Goal: Information Seeking & Learning: Learn about a topic

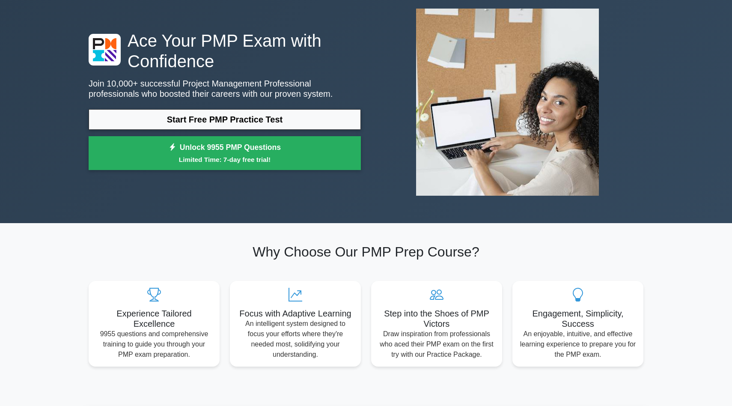
scroll to position [48, 0]
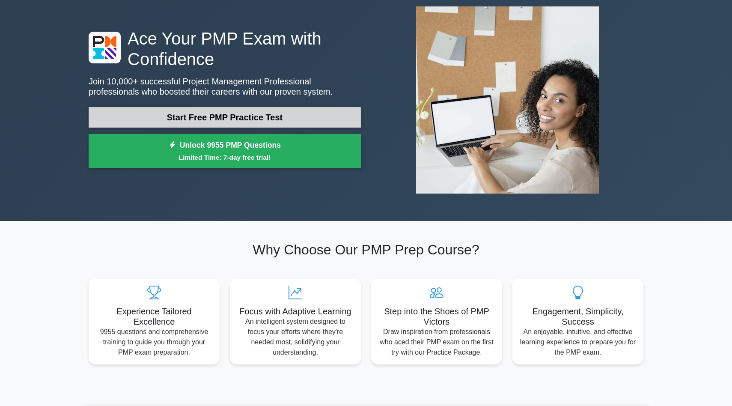
click at [196, 117] on link "Start Free PMP Practice Test" at bounding box center [225, 117] width 272 height 21
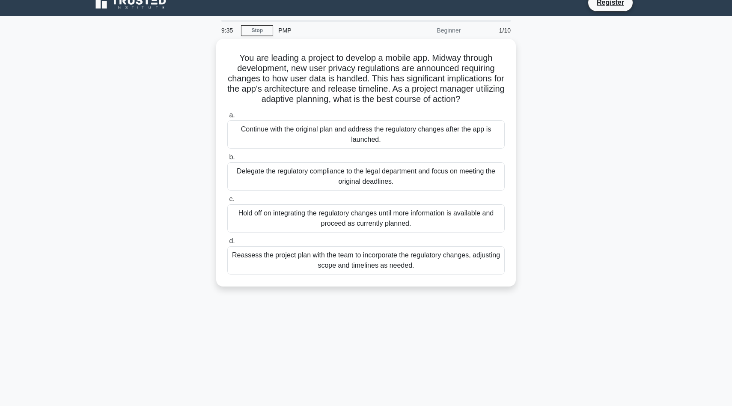
scroll to position [14, 0]
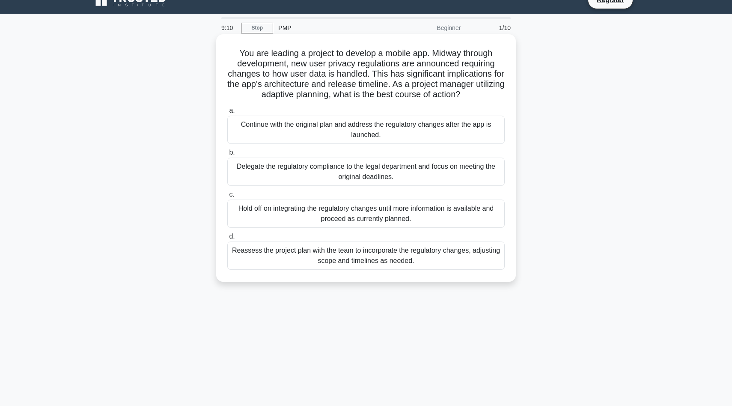
click at [338, 260] on div "Reassess the project plan with the team to incorporate the regulatory changes, …" at bounding box center [366, 256] width 278 height 28
click at [227, 239] on input "d. Reassess the project plan with the team to incorporate the regulatory change…" at bounding box center [227, 237] width 0 height 6
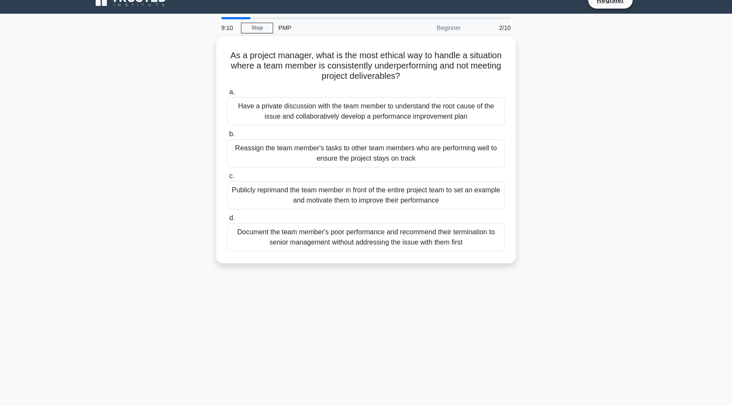
scroll to position [0, 0]
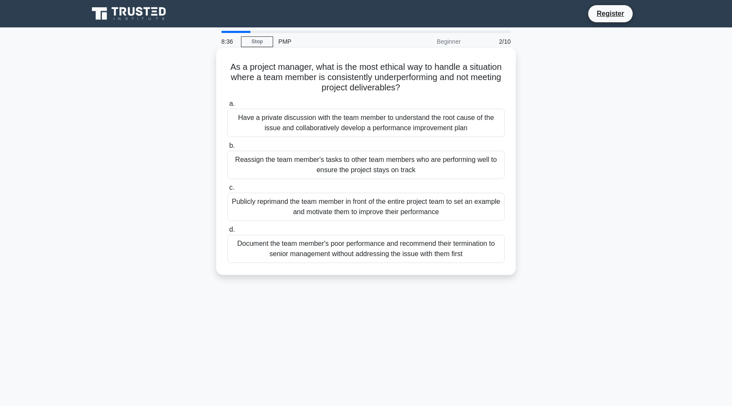
click at [344, 120] on div "Have a private discussion with the team member to understand the root cause of …" at bounding box center [366, 123] width 278 height 28
click at [227, 107] on input "a. Have a private discussion with the team member to understand the root cause …" at bounding box center [227, 104] width 0 height 6
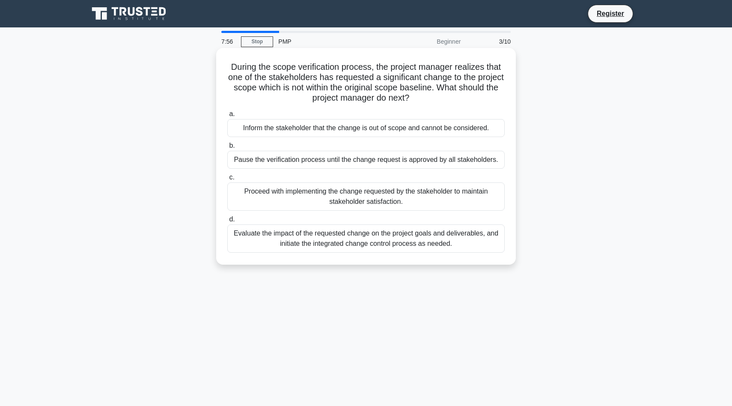
scroll to position [12, 0]
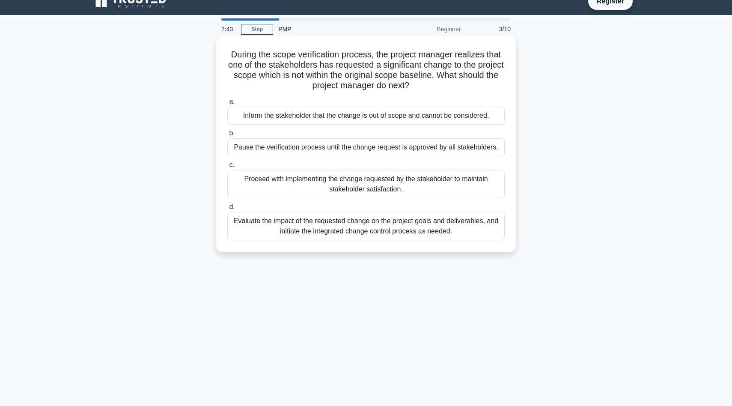
click at [355, 227] on div "Evaluate the impact of the requested change on the project goals and deliverabl…" at bounding box center [366, 226] width 278 height 28
click at [227, 210] on input "d. Evaluate the impact of the requested change on the project goals and deliver…" at bounding box center [227, 207] width 0 height 6
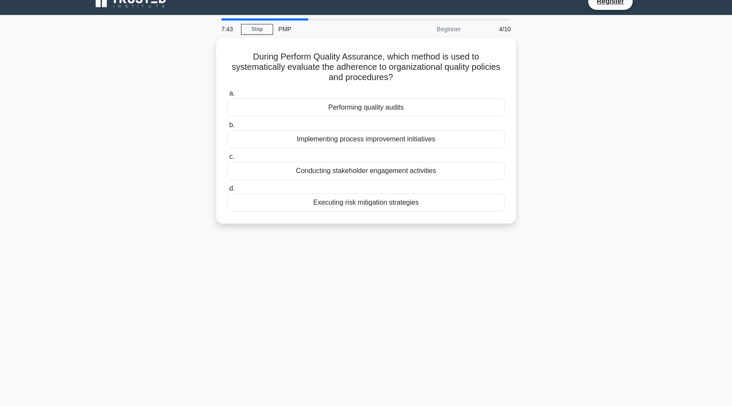
scroll to position [0, 0]
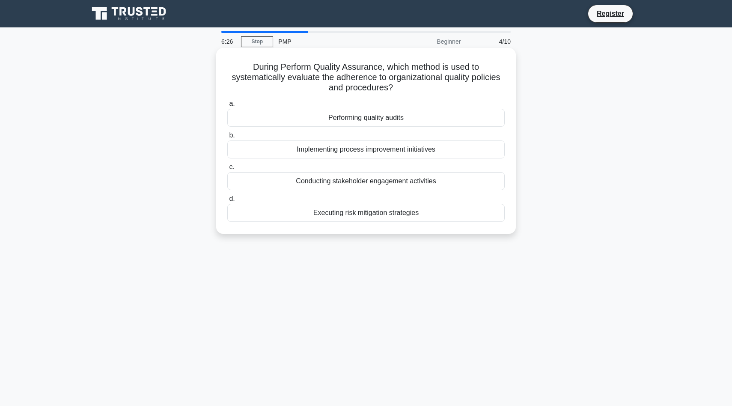
click at [427, 118] on div "Performing quality audits" at bounding box center [366, 118] width 278 height 18
click at [227, 107] on input "a. Performing quality audits" at bounding box center [227, 104] width 0 height 6
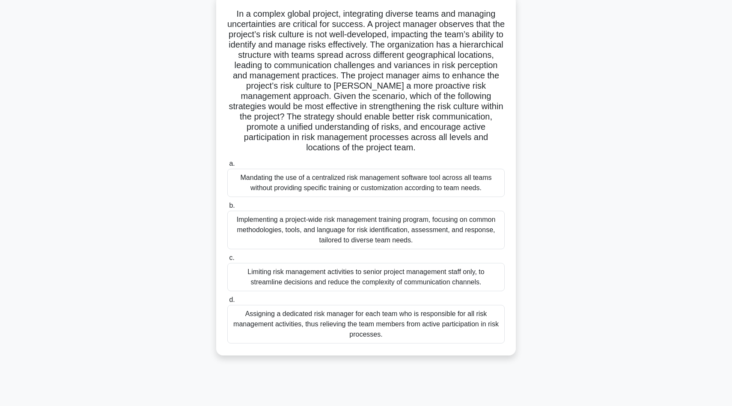
scroll to position [57, 0]
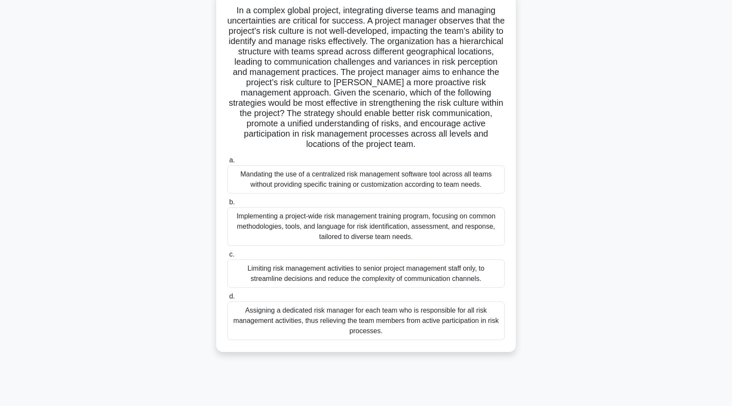
click at [390, 317] on div "Assigning a dedicated risk manager for each team who is responsible for all ris…" at bounding box center [366, 321] width 278 height 39
click at [227, 299] on input "d. Assigning a dedicated risk manager for each team who is responsible for all …" at bounding box center [227, 297] width 0 height 6
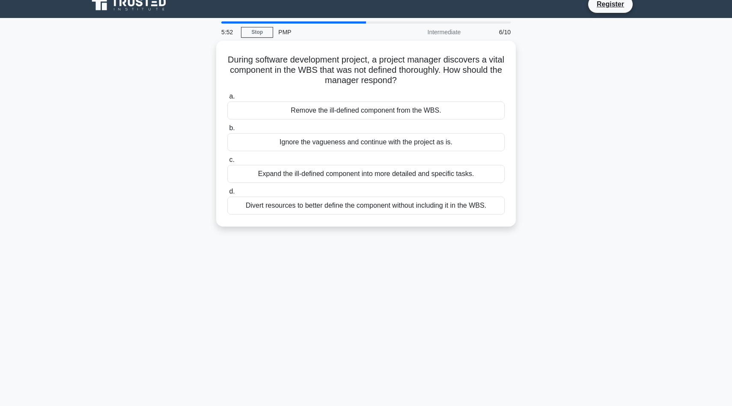
scroll to position [8, 0]
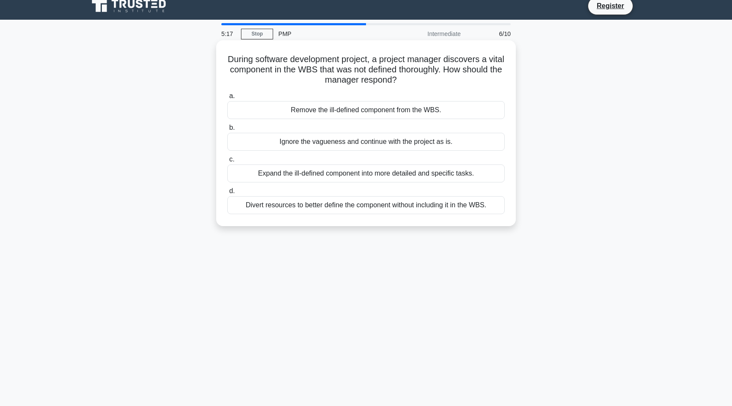
click at [356, 176] on div "Expand the ill-defined component into more detailed and specific tasks." at bounding box center [366, 173] width 278 height 18
click at [227, 162] on input "c. Expand the ill-defined component into more detailed and specific tasks." at bounding box center [227, 160] width 0 height 6
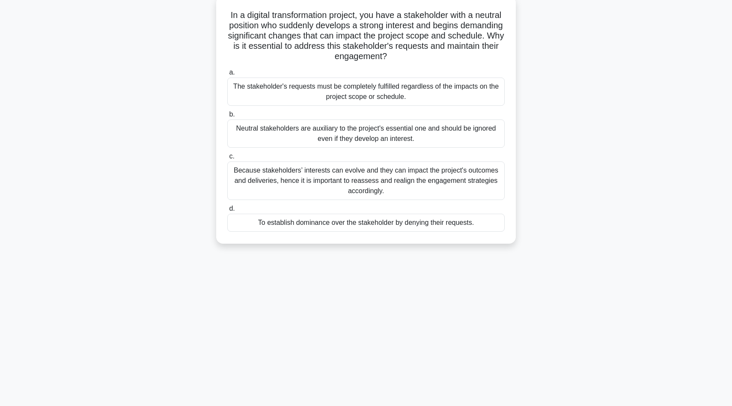
scroll to position [57, 0]
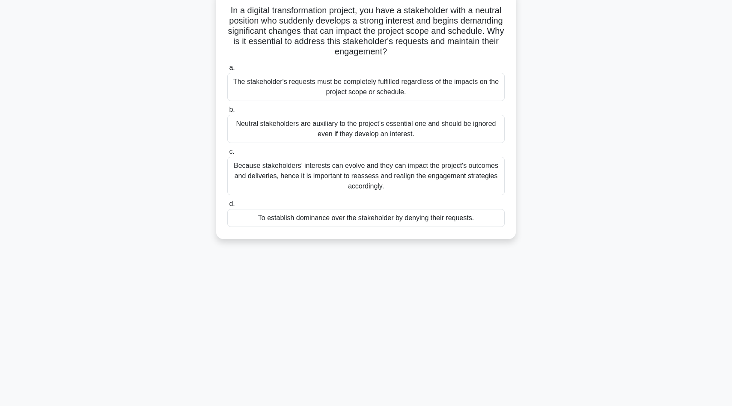
click at [401, 182] on div "Because stakeholders’ interests can evolve and they can impact the project's ou…" at bounding box center [366, 176] width 278 height 39
click at [227, 155] on input "c. Because stakeholders’ interests can evolve and they can impact the project's…" at bounding box center [227, 152] width 0 height 6
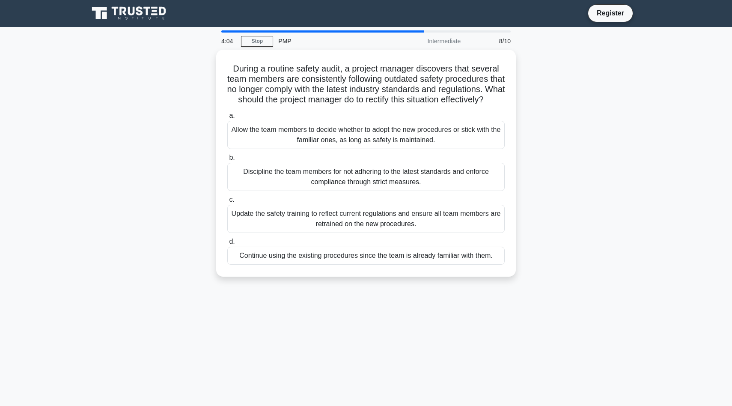
scroll to position [0, 0]
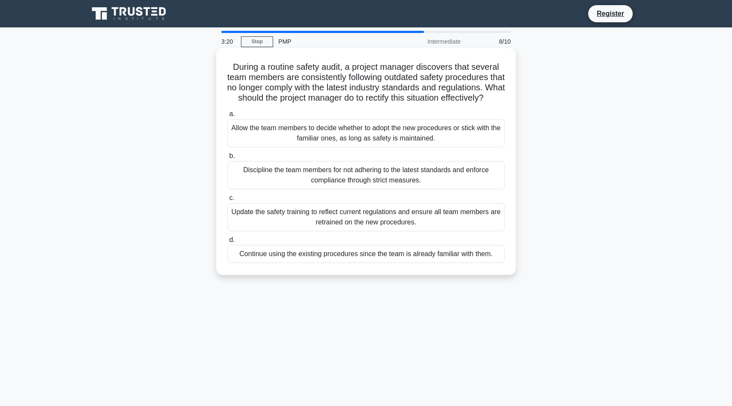
click at [357, 230] on div "Update the safety training to reflect current regulations and ensure all team m…" at bounding box center [366, 217] width 278 height 28
click at [227, 201] on input "c. Update the safety training to reflect current regulations and ensure all tea…" at bounding box center [227, 198] width 0 height 6
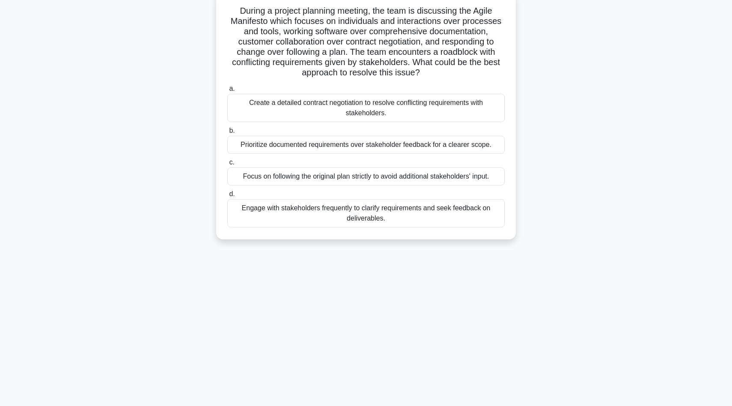
scroll to position [57, 0]
click at [387, 217] on div "Engage with stakeholders frequently to clarify requirements and seek feedback o…" at bounding box center [366, 213] width 278 height 28
click at [227, 197] on input "d. Engage with stakeholders frequently to clarify requirements and seek feedbac…" at bounding box center [227, 194] width 0 height 6
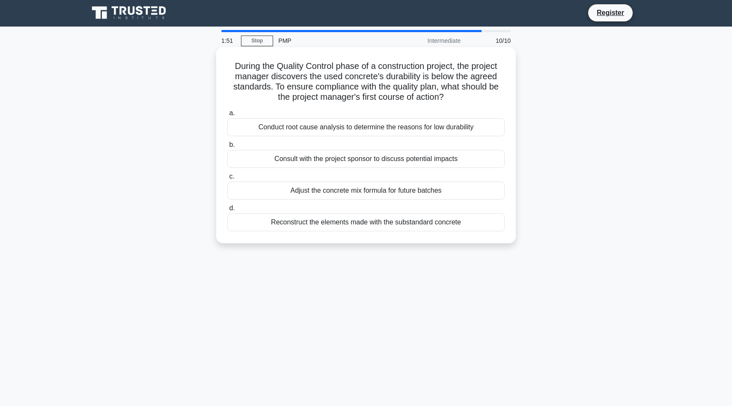
scroll to position [0, 0]
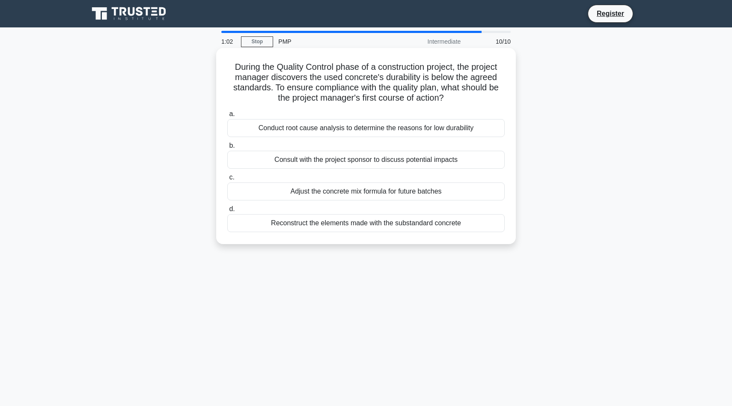
click at [365, 126] on div "Conduct root cause analysis to determine the reasons for low durability" at bounding box center [366, 128] width 278 height 18
click at [227, 117] on input "a. Conduct root cause analysis to determine the reasons for low durability" at bounding box center [227, 114] width 0 height 6
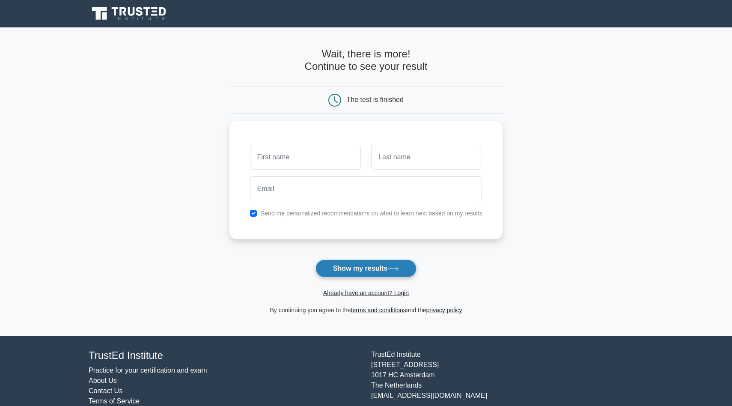
click at [386, 272] on button "Show my results" at bounding box center [366, 269] width 101 height 18
click at [108, 18] on icon at bounding box center [130, 14] width 82 height 16
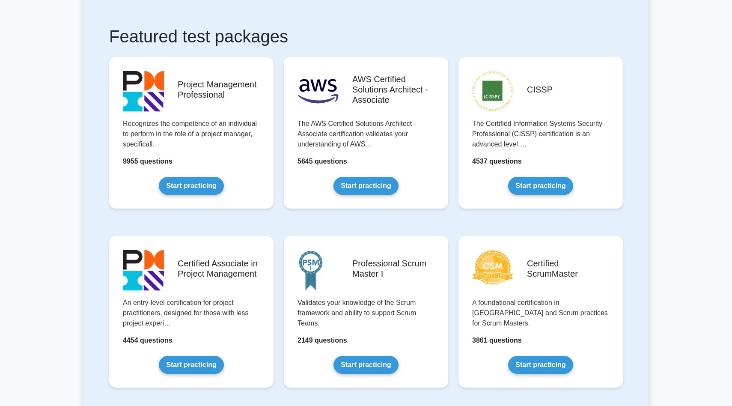
scroll to position [165, 0]
